Goal: Information Seeking & Learning: Learn about a topic

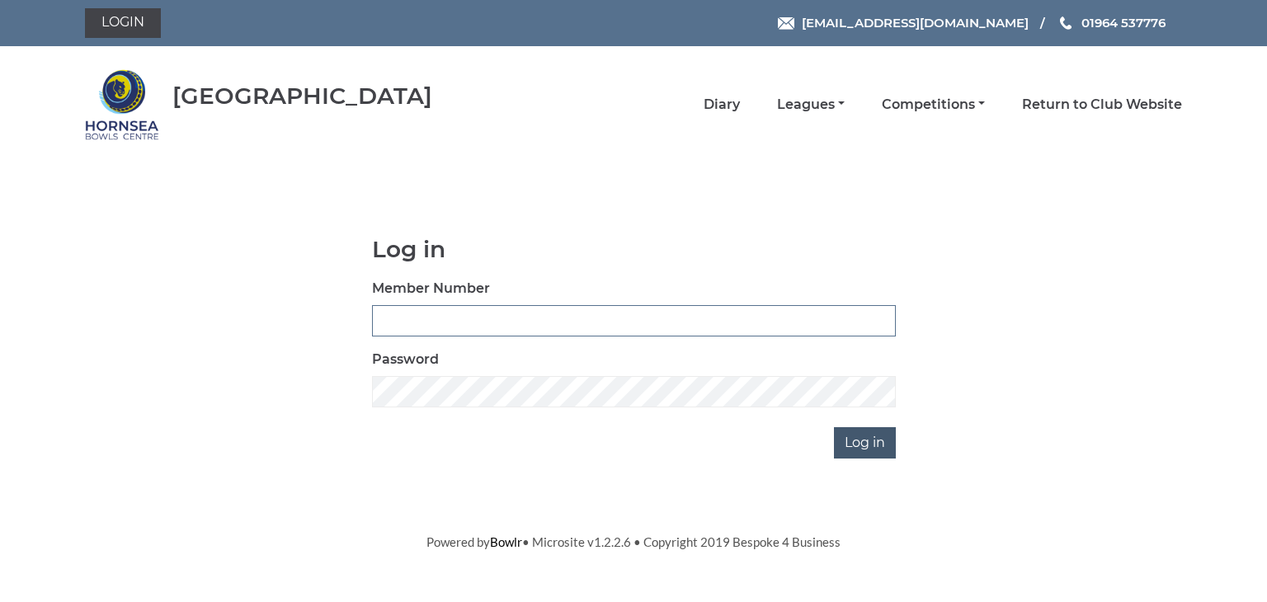
type input "0902"
click at [854, 437] on input "Log in" at bounding box center [865, 442] width 62 height 31
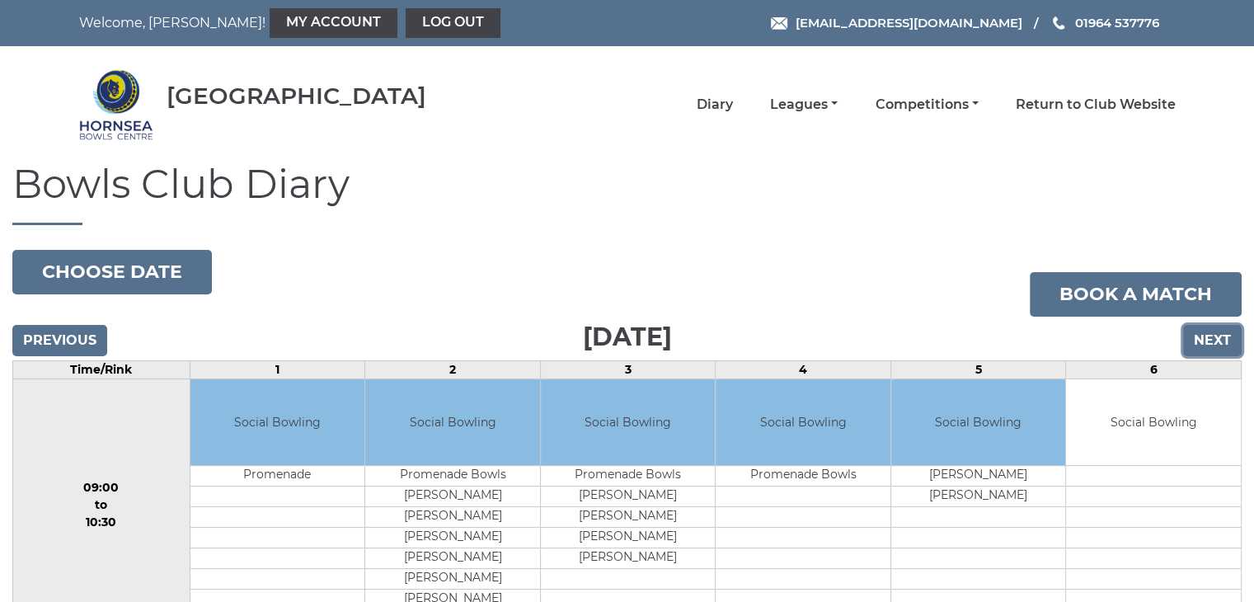
click at [1209, 333] on input "Next" at bounding box center [1213, 340] width 59 height 31
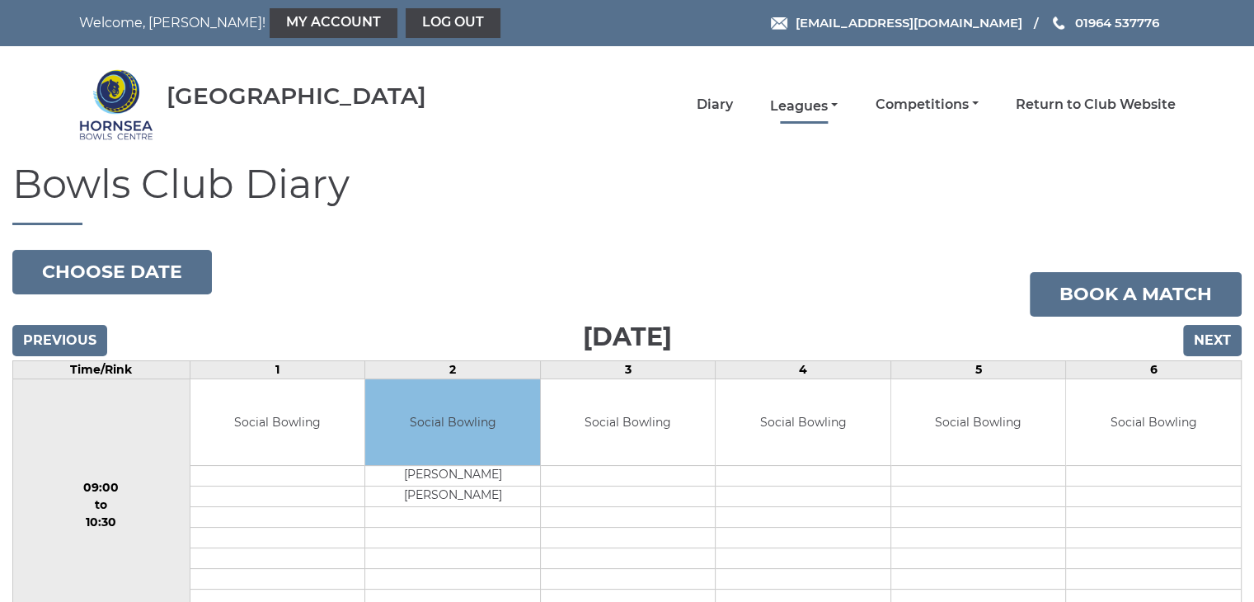
click at [805, 103] on link "Leagues" at bounding box center [804, 106] width 68 height 18
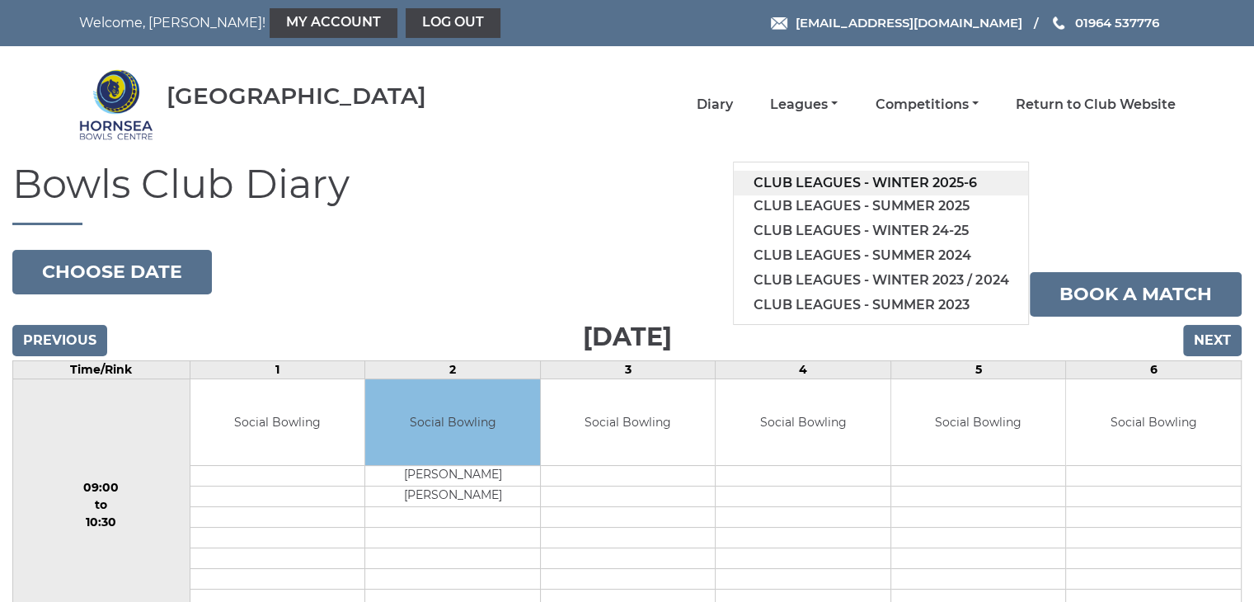
click at [878, 182] on link "Club leagues - Winter 2025-6" at bounding box center [881, 183] width 294 height 25
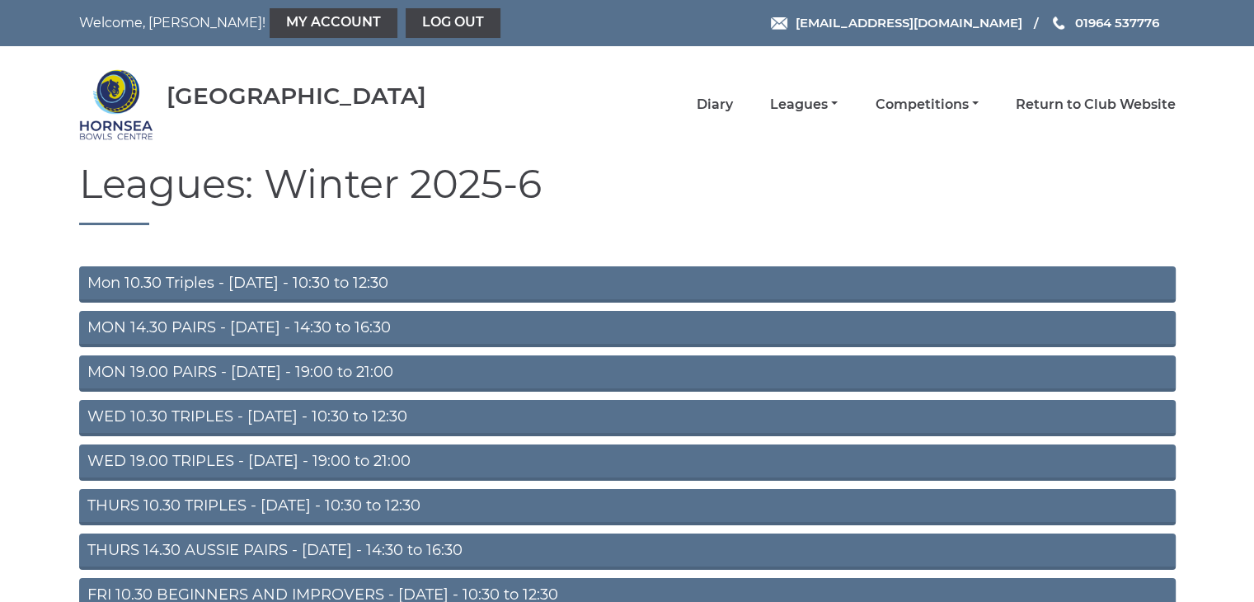
click at [503, 418] on link "WED 10.30 TRIPLES - [DATE] - 10:30 to 12:30" at bounding box center [627, 418] width 1097 height 36
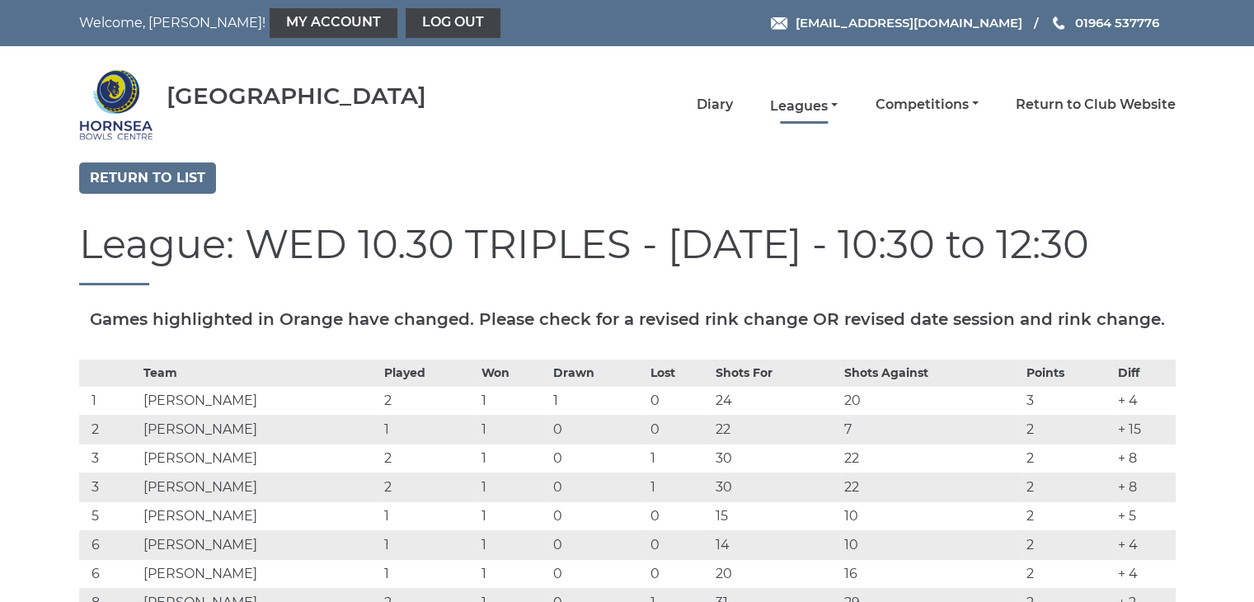
click at [804, 104] on link "Leagues" at bounding box center [804, 106] width 68 height 18
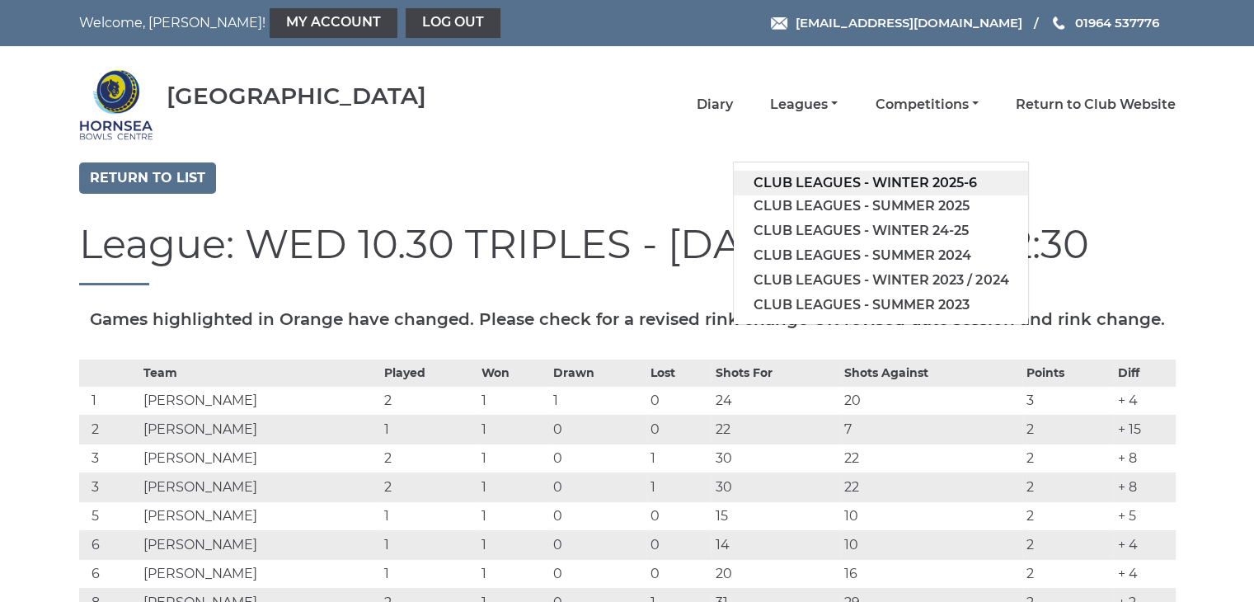
click at [818, 176] on link "Club leagues - Winter 2025-6" at bounding box center [881, 183] width 294 height 25
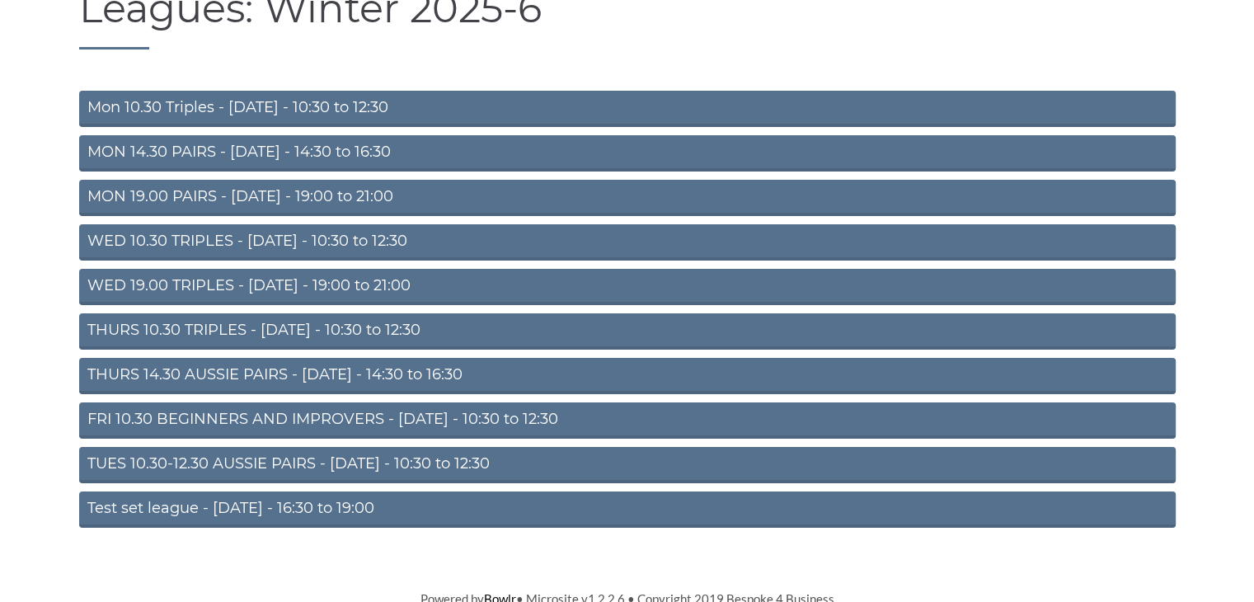
scroll to position [181, 0]
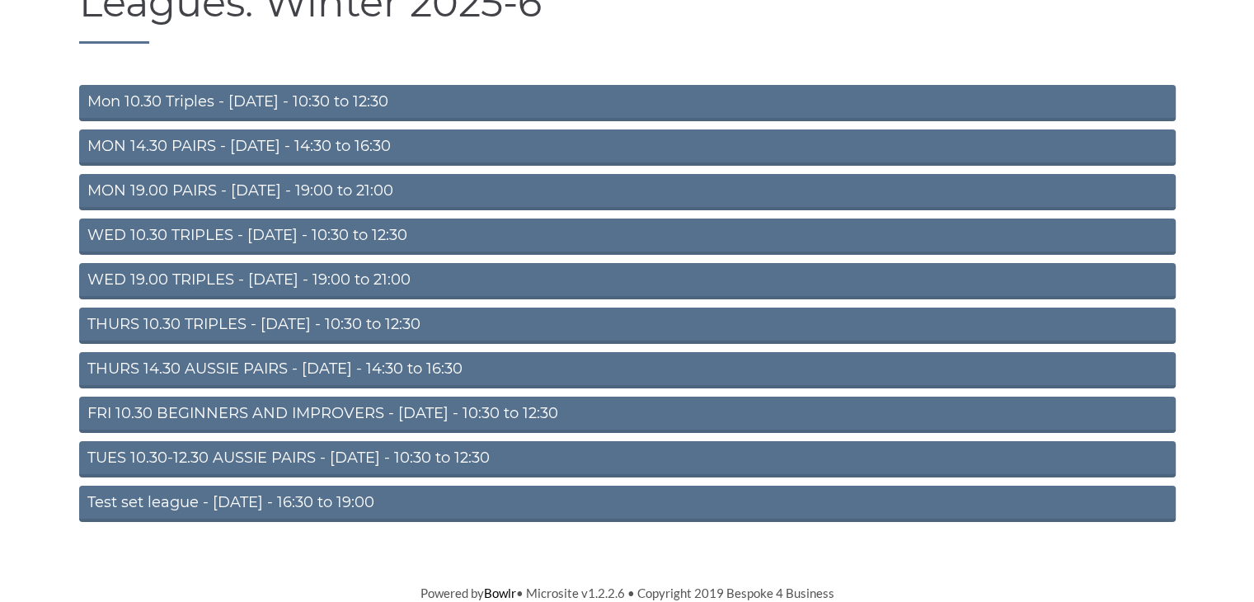
click at [307, 410] on link "FRI 10.30 BEGINNERS AND IMPROVERS - [DATE] - 10:30 to 12:30" at bounding box center [627, 415] width 1097 height 36
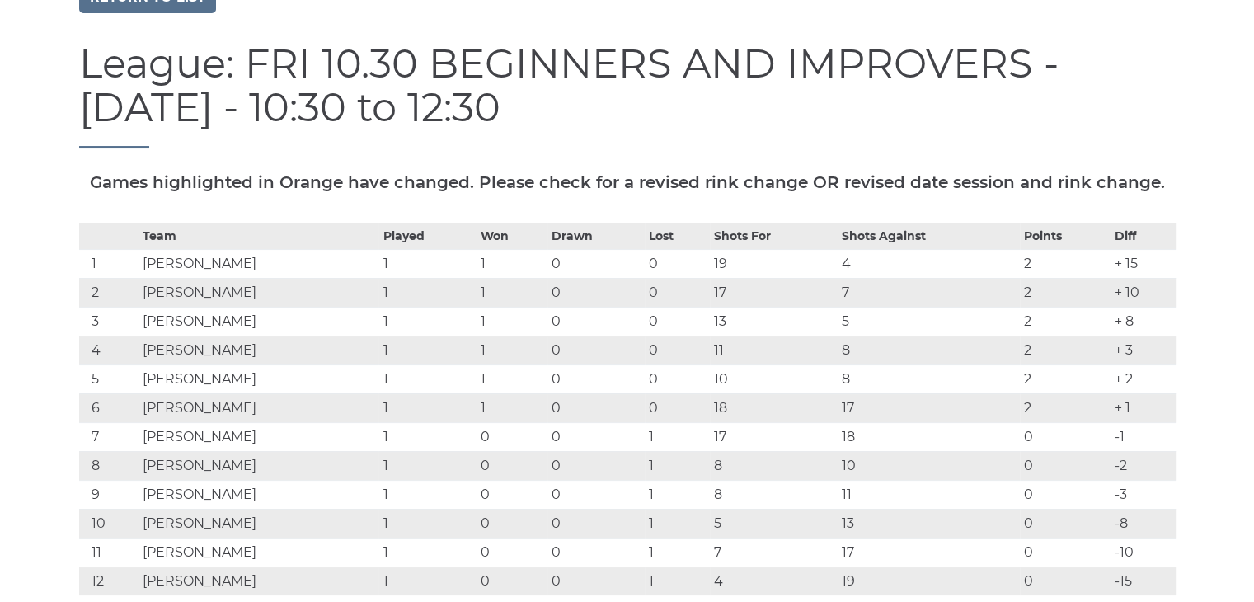
scroll to position [165, 0]
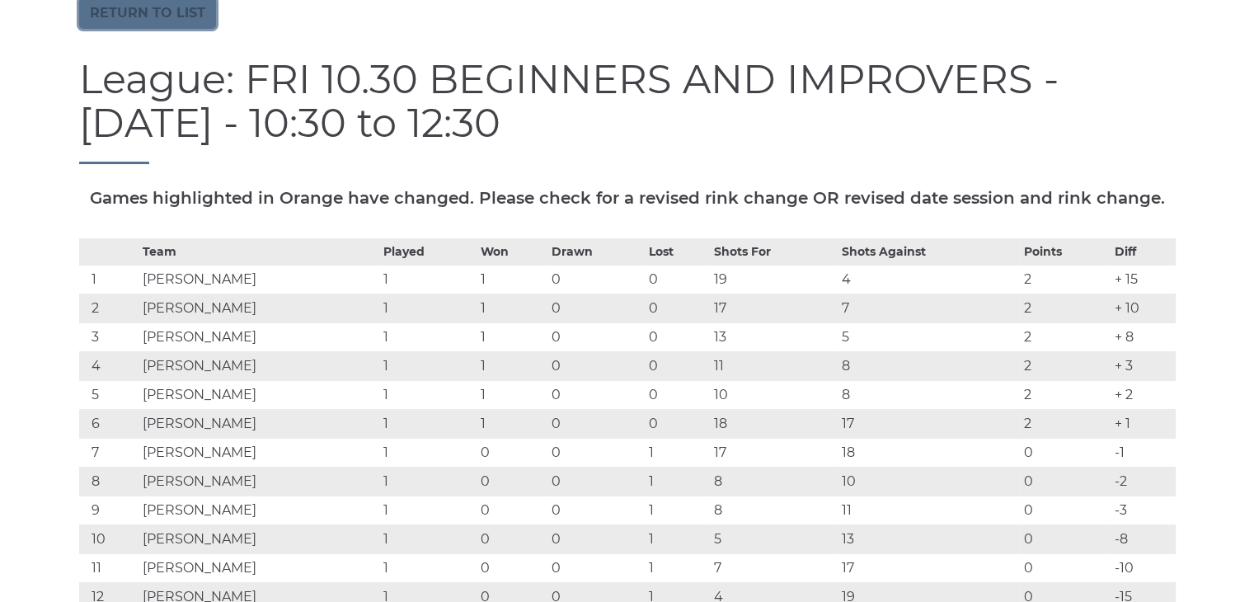
click at [181, 10] on link "Return to list" at bounding box center [147, 13] width 137 height 31
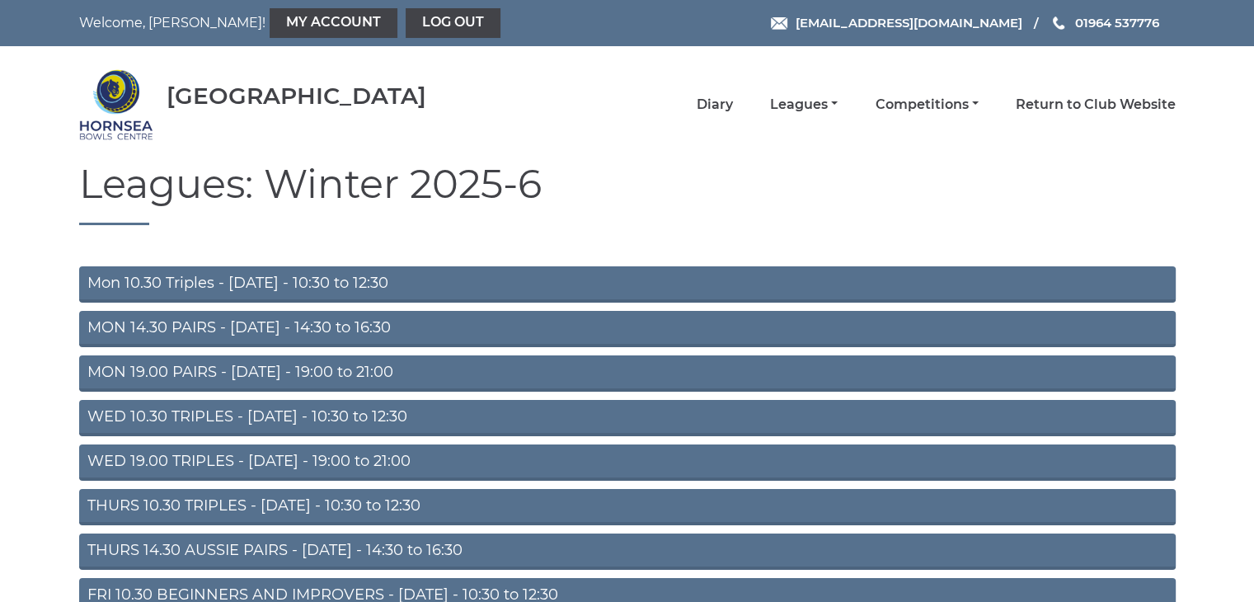
click at [271, 506] on link "THURS 10.30 TRIPLES - Thursday - 10:30 to 12:30" at bounding box center [627, 507] width 1097 height 36
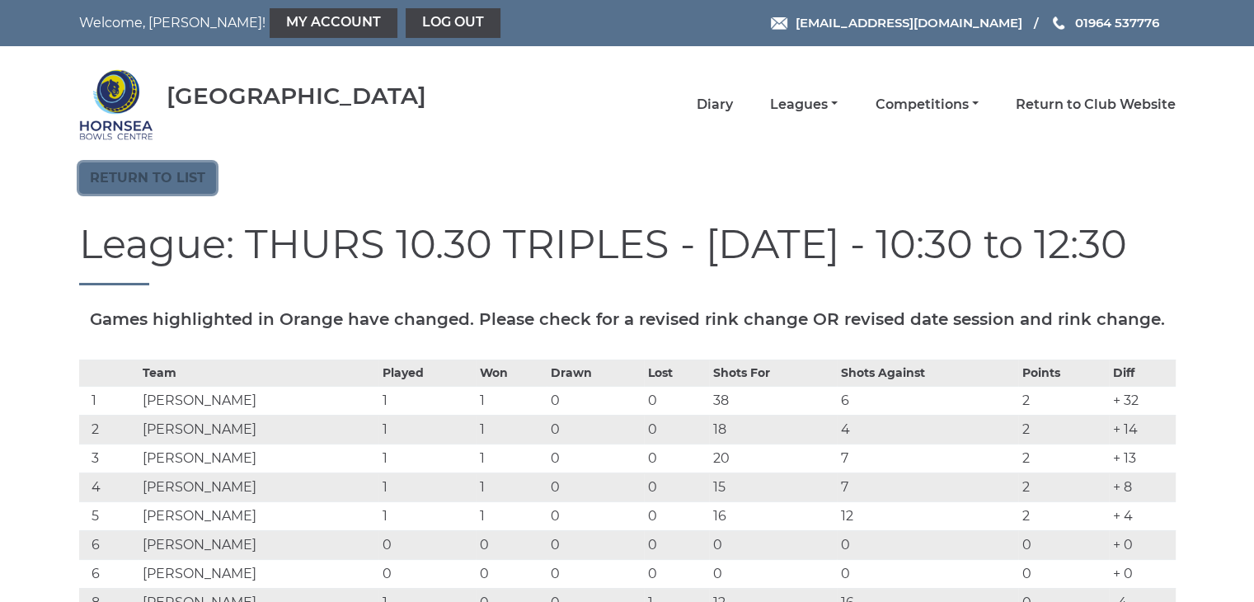
click at [112, 169] on link "Return to list" at bounding box center [147, 177] width 137 height 31
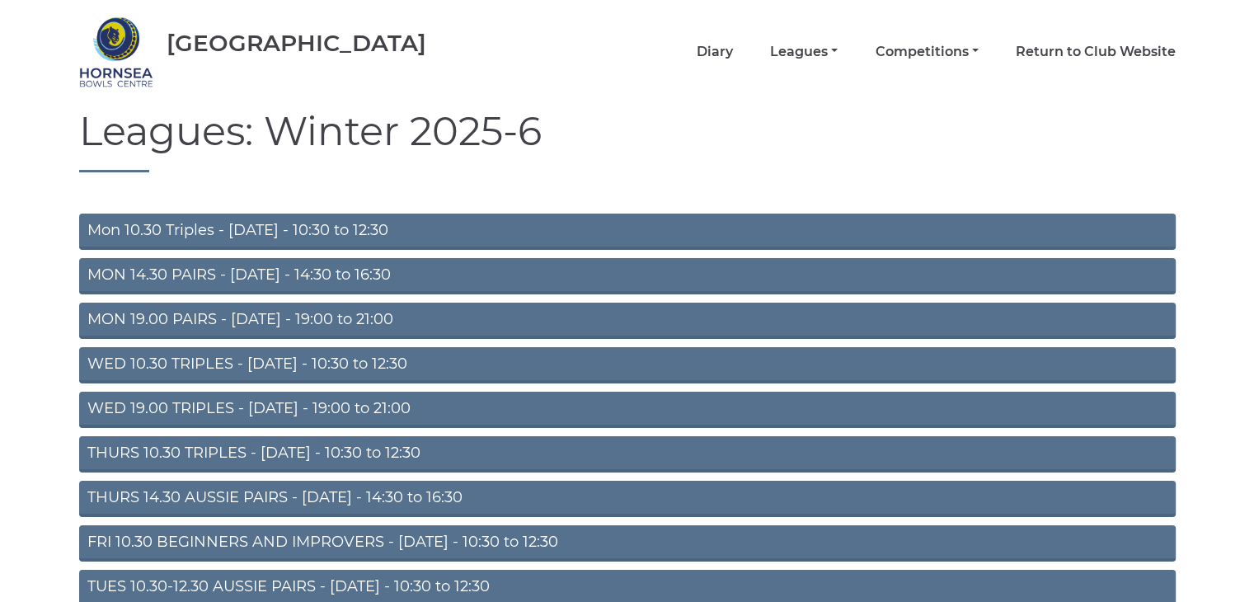
scroll to position [82, 0]
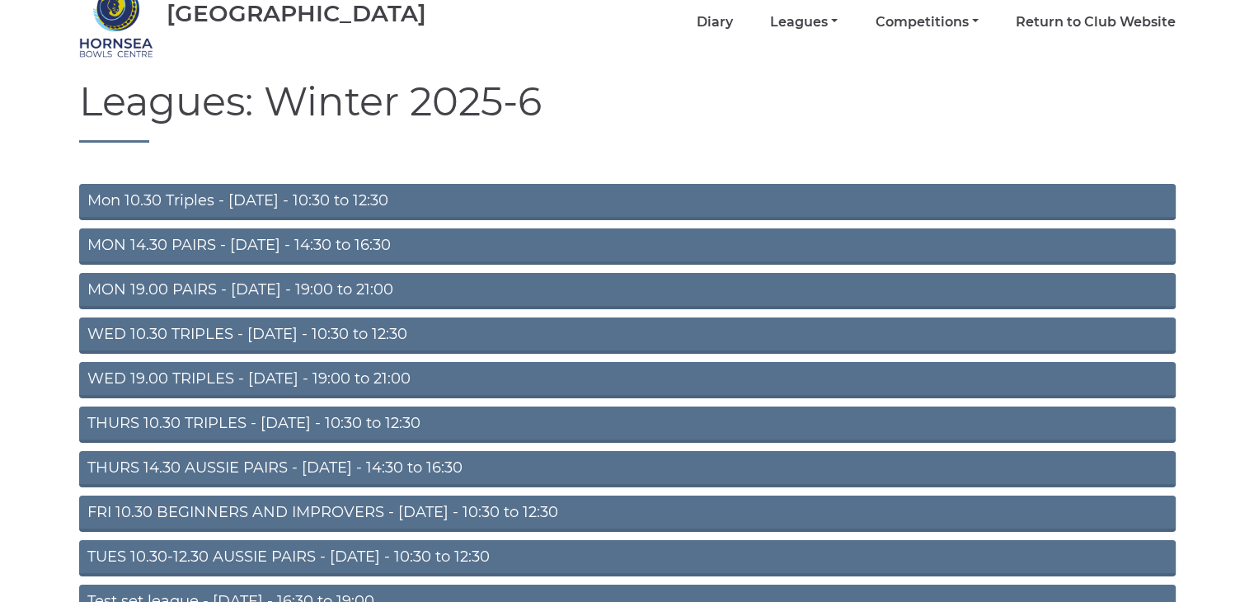
click at [335, 468] on link "THURS 14.30 AUSSIE PAIRS - Thursday - 14:30 to 16:30" at bounding box center [627, 469] width 1097 height 36
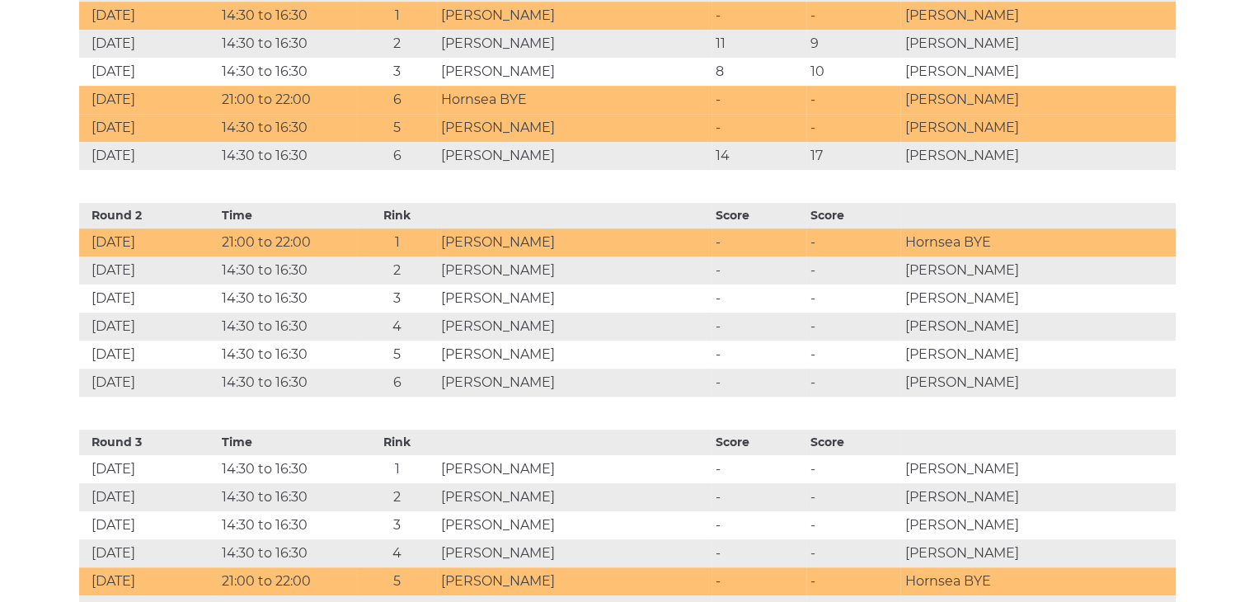
scroll to position [907, 0]
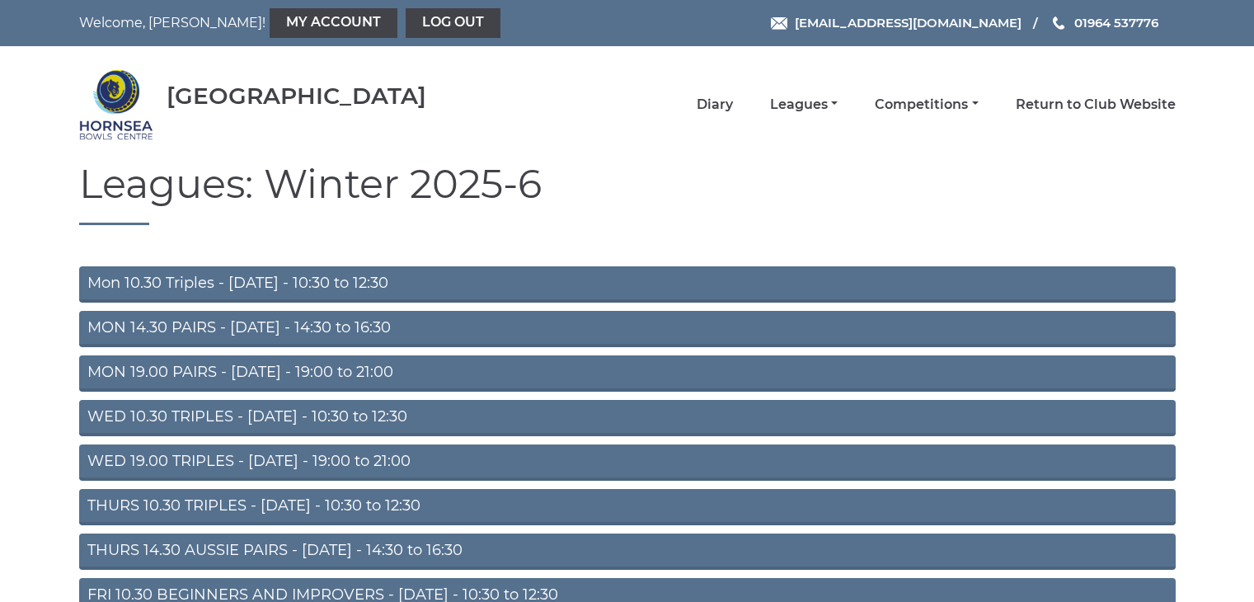
scroll to position [82, 0]
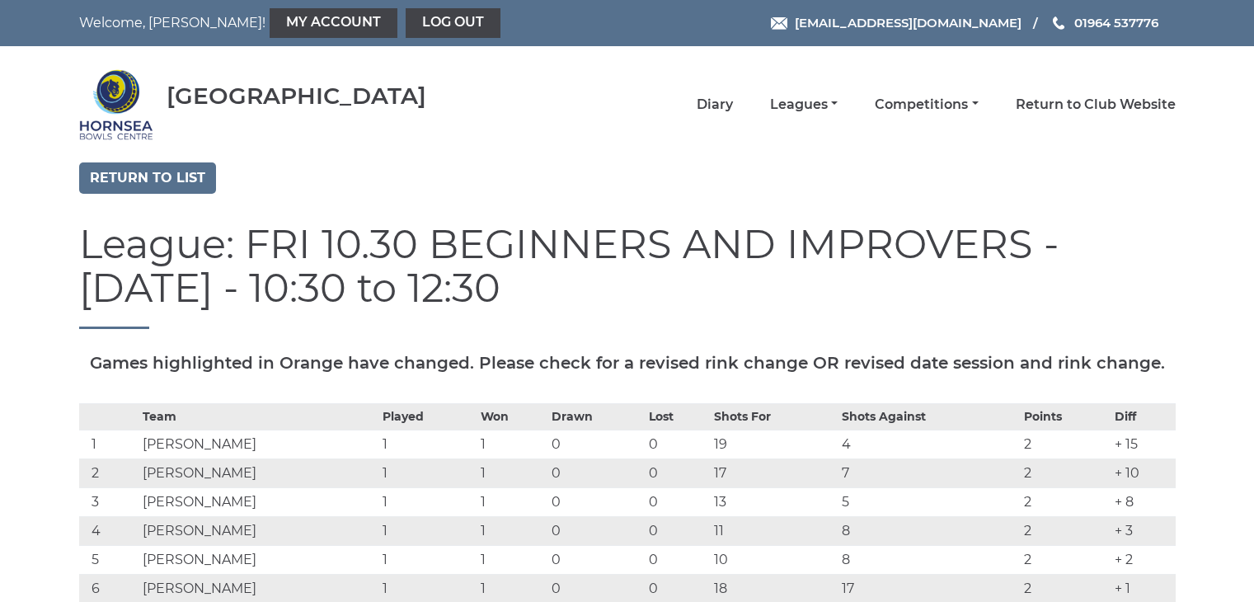
scroll to position [158, 0]
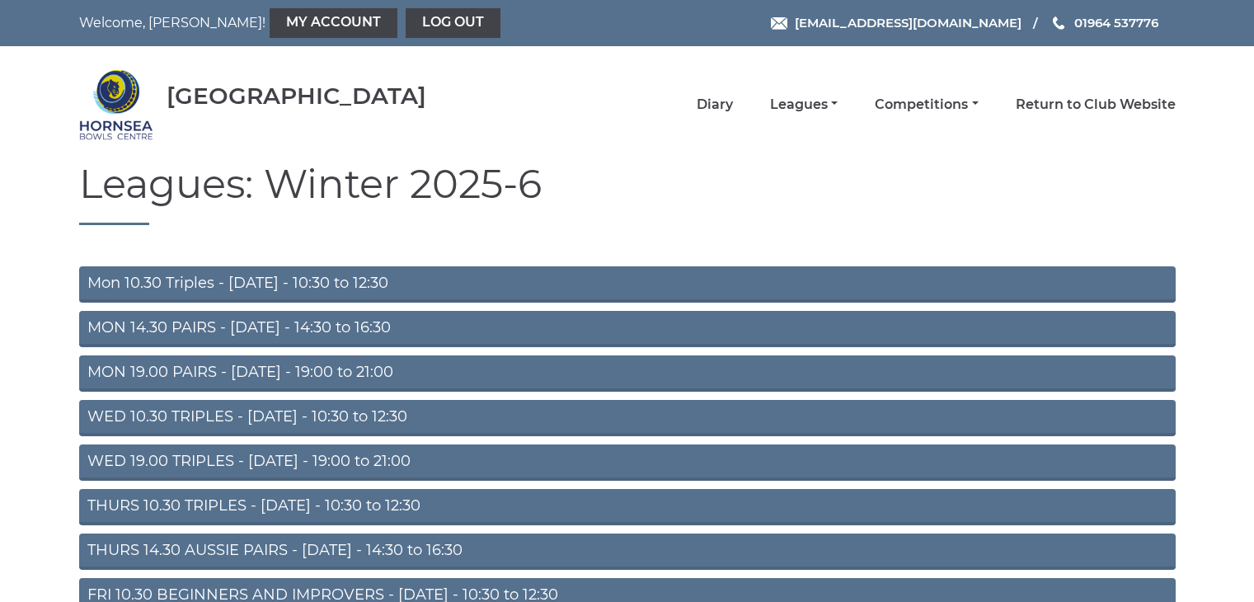
scroll to position [181, 0]
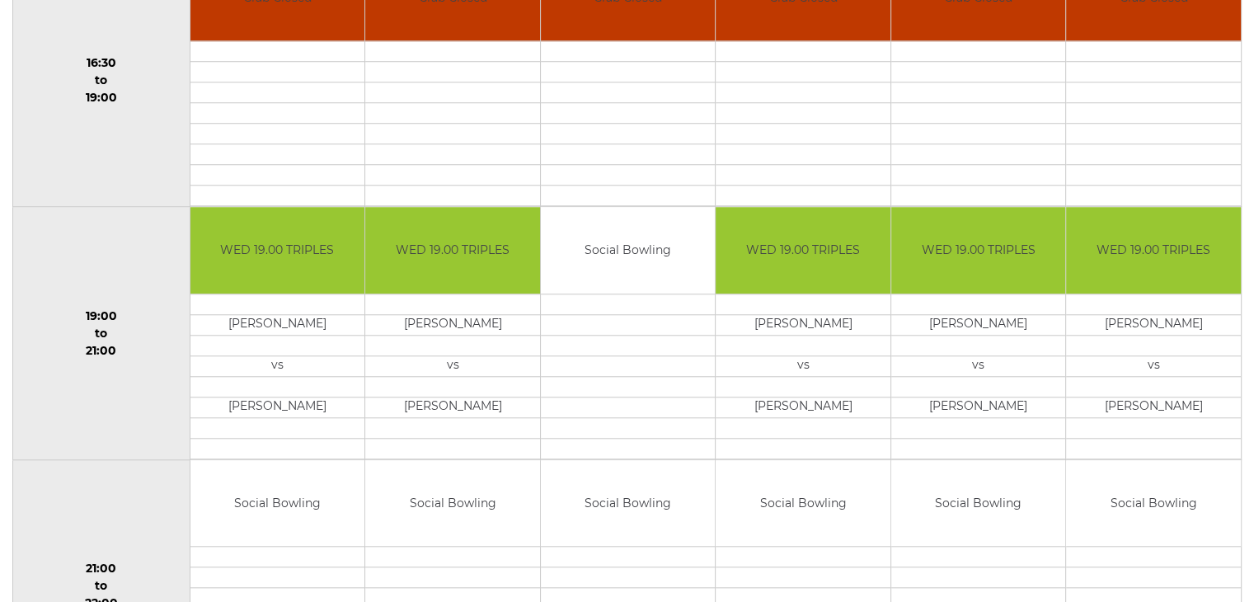
scroll to position [1588, 0]
